Goal: Task Accomplishment & Management: Manage account settings

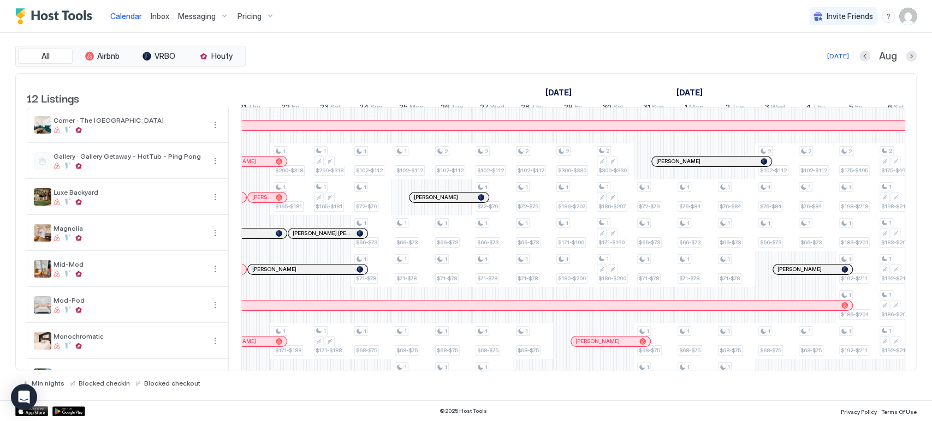
scroll to position [0, 726]
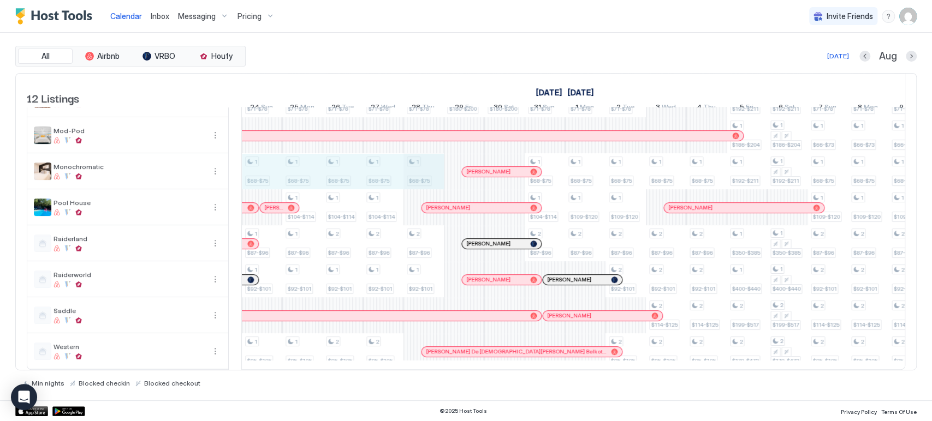
drag, startPoint x: 271, startPoint y: 174, endPoint x: 408, endPoint y: 169, distance: 137.1
click at [418, 167] on div "1 $105-$123 1 $72-$86 1 $90-$111 1 $90-$111 1 $290-$318 1 $165-$181 1 $171-$188…" at bounding box center [565, 154] width 2262 height 432
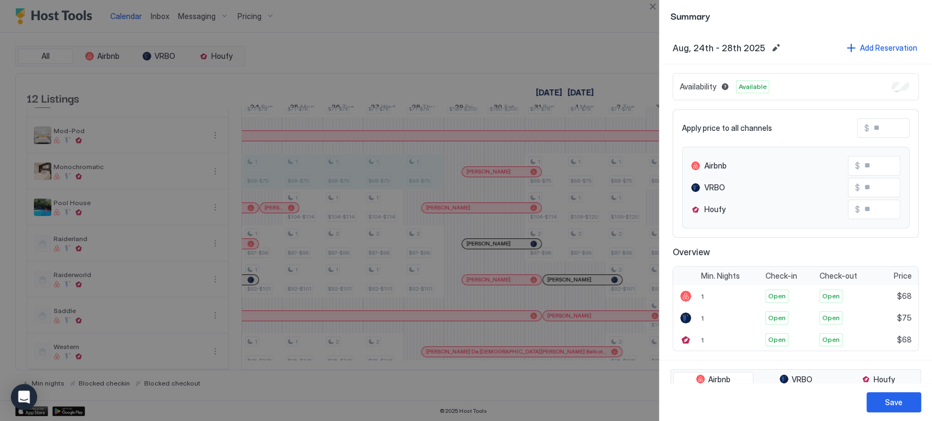
click at [882, 129] on input "Input Field" at bounding box center [912, 128] width 87 height 19
type input "*"
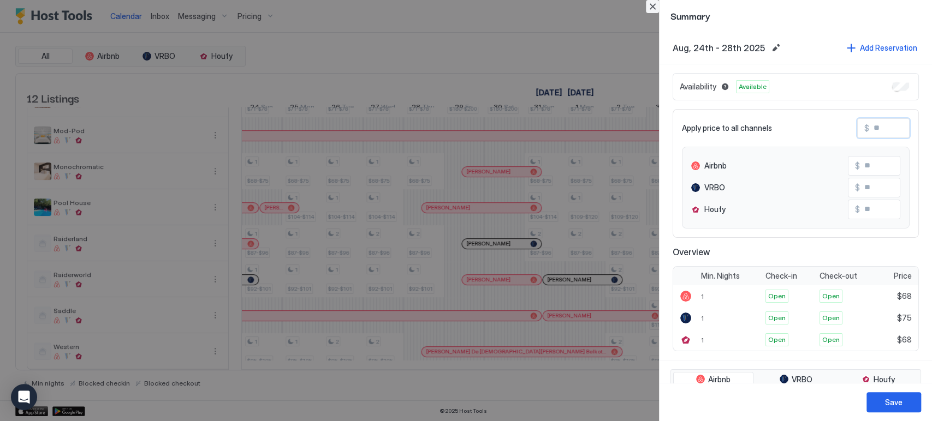
click at [654, 4] on button "Close" at bounding box center [652, 6] width 13 height 13
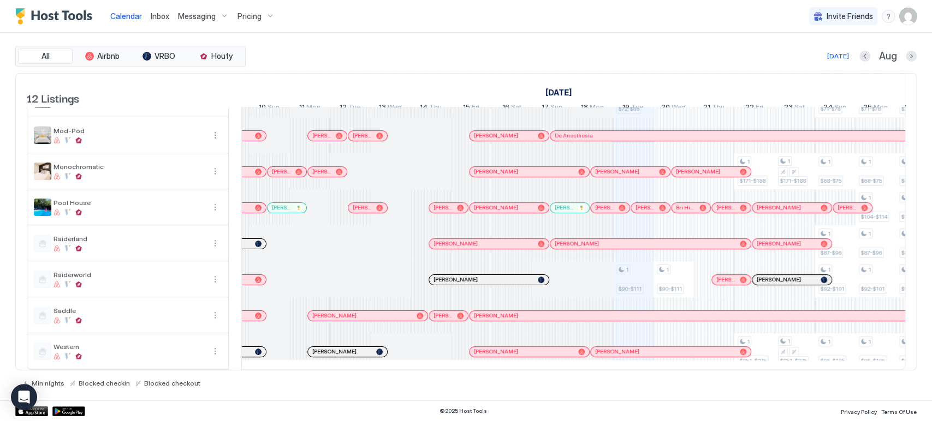
scroll to position [0, 0]
